Goal: Information Seeking & Learning: Learn about a topic

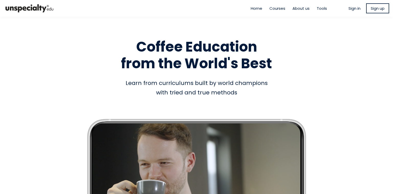
click at [351, 8] on span "Sign in" at bounding box center [355, 8] width 12 height 6
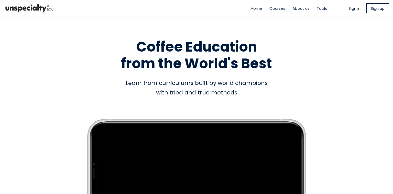
click at [351, 8] on span "Sign in" at bounding box center [355, 8] width 12 height 6
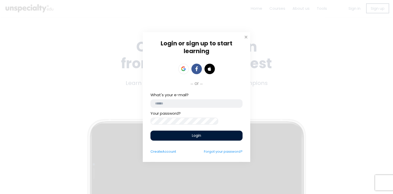
click at [193, 102] on input "email" at bounding box center [197, 103] width 92 height 8
drag, startPoint x: 208, startPoint y: 105, endPoint x: 232, endPoint y: 101, distance: 23.5
click at [208, 105] on input "email" at bounding box center [197, 103] width 92 height 8
click at [305, 73] on div "Login or sign up to start learning Login to start learning Start learning" at bounding box center [196, 97] width 393 height 194
click at [215, 103] on input "email" at bounding box center [197, 103] width 92 height 8
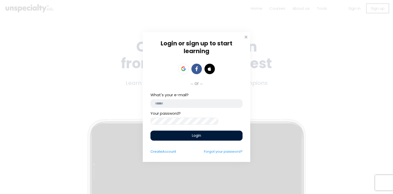
click at [179, 103] on input "email" at bounding box center [197, 103] width 92 height 8
click at [327, 81] on div "Login or sign up to start learning Login to start learning Start learning" at bounding box center [196, 97] width 393 height 194
click at [356, 104] on div "Login or sign up to start learning Login to start learning Start learning" at bounding box center [196, 97] width 393 height 194
click at [180, 102] on input "********" at bounding box center [197, 103] width 92 height 8
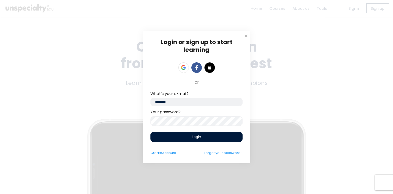
drag, startPoint x: 196, startPoint y: 102, endPoint x: 99, endPoint y: 98, distance: 96.4
click at [99, 98] on div "Login or sign up to start learning Login to start learning Start learning" at bounding box center [196, 97] width 393 height 194
paste input "**********"
type input "**********"
click at [187, 134] on div "Login" at bounding box center [197, 137] width 92 height 10
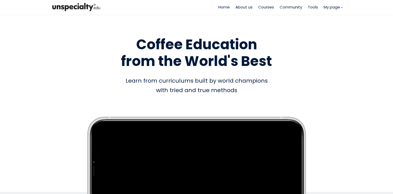
click at [262, 8] on span "Courses" at bounding box center [266, 7] width 16 height 6
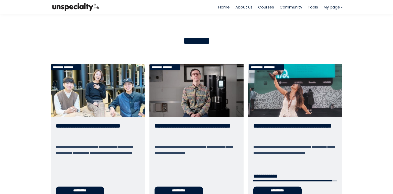
click at [305, 102] on link "**********" at bounding box center [295, 132] width 94 height 137
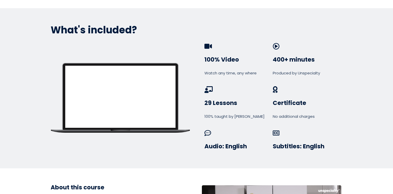
scroll to position [225, 0]
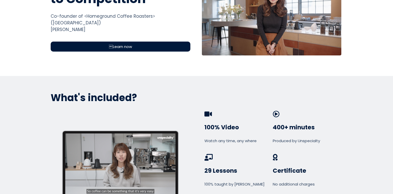
click at [150, 41] on div "Learn now" at bounding box center [121, 46] width 140 height 10
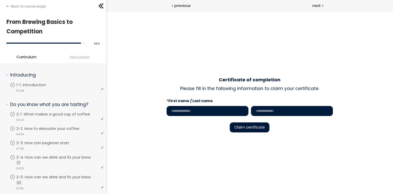
click at [225, 109] on input "text" at bounding box center [207, 111] width 82 height 10
click at [74, 56] on span "Discussion" at bounding box center [80, 57] width 20 height 6
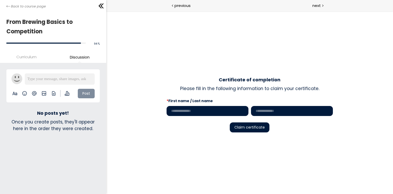
click at [34, 56] on span "Curriculum" at bounding box center [26, 57] width 20 height 6
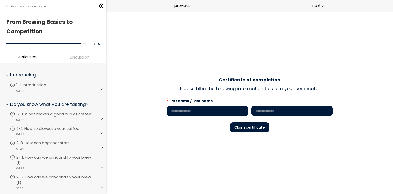
click at [52, 113] on p "2-1. What makes a good cup of coffee" at bounding box center [60, 114] width 84 height 6
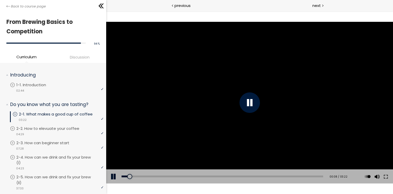
click at [252, 103] on div at bounding box center [249, 102] width 20 height 20
